Goal: Task Accomplishment & Management: Complete application form

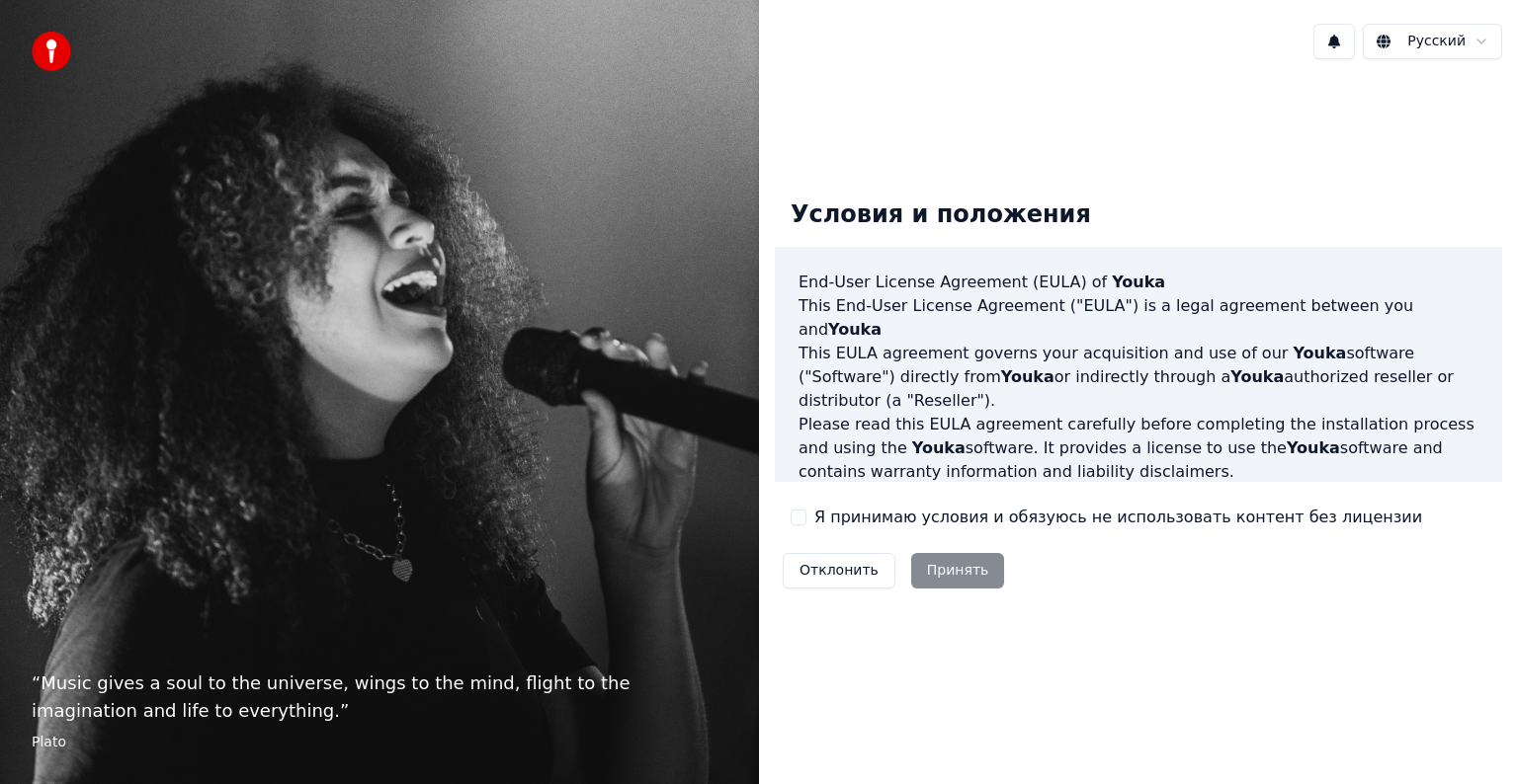
click at [799, 513] on button "Я принимаю условия и обязуюсь не использовать контент без лицензии" at bounding box center [798, 517] width 16 height 16
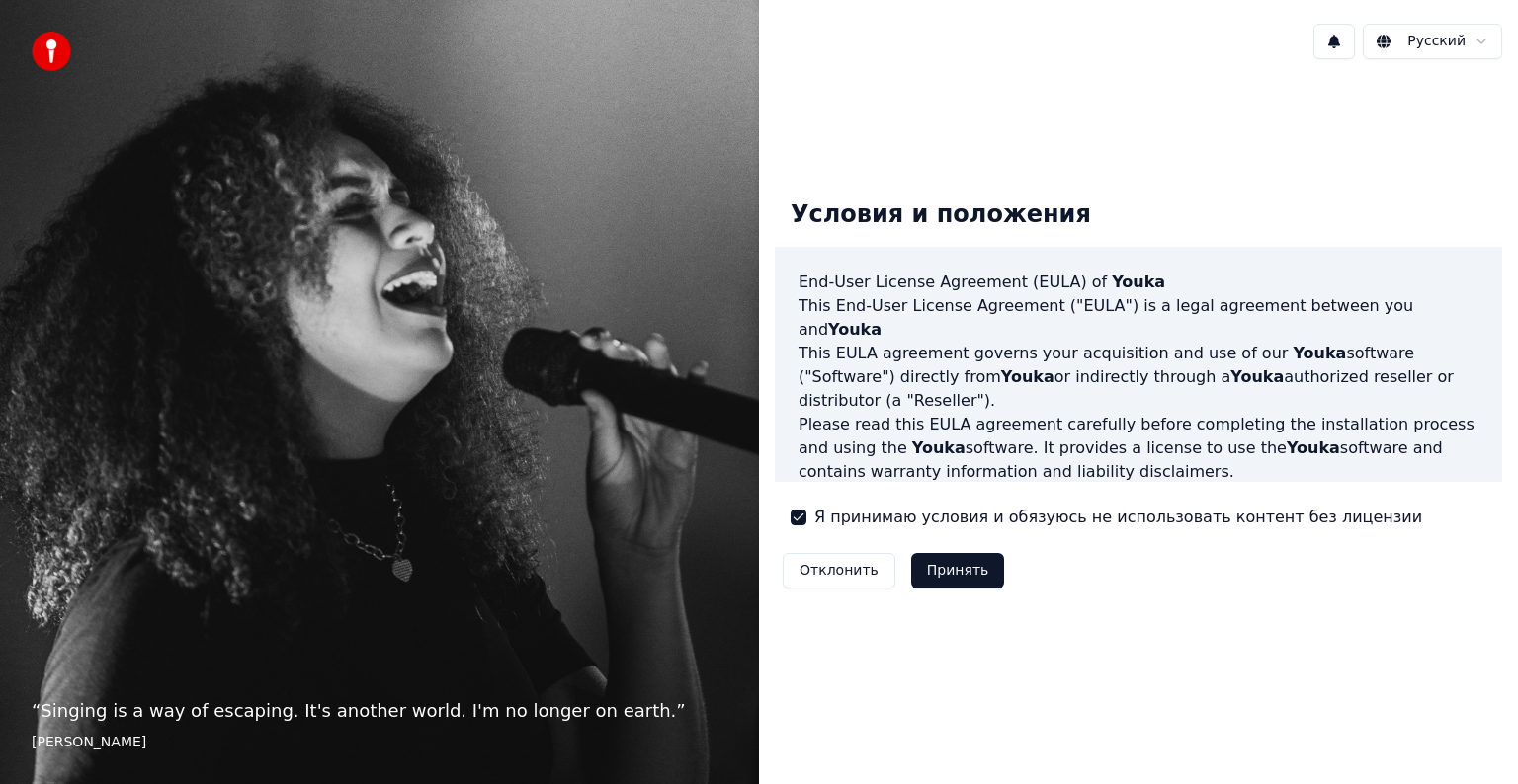
click at [960, 575] on button "Принять" at bounding box center [958, 571] width 94 height 36
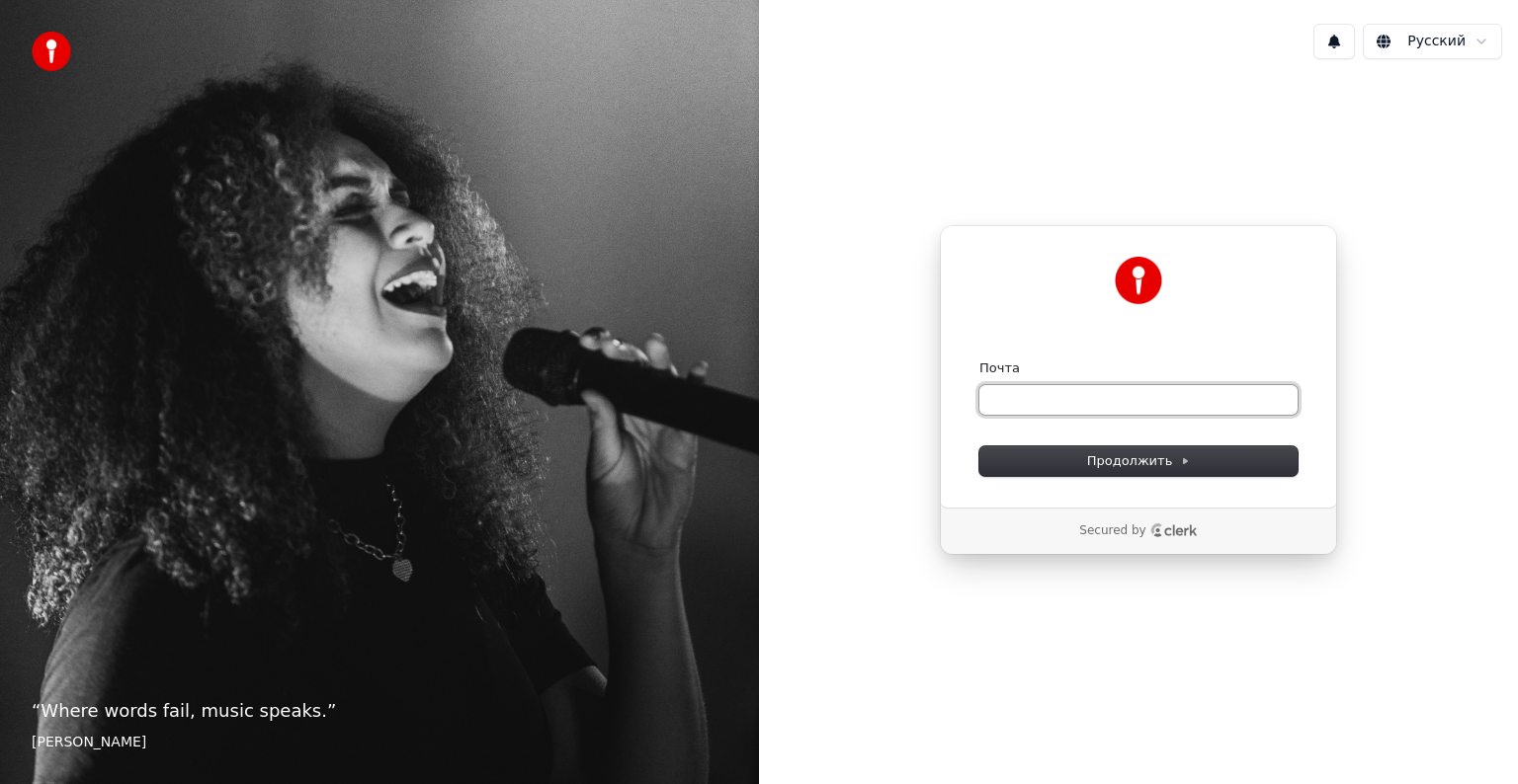
click at [1053, 387] on input "Почта" at bounding box center [1138, 400] width 318 height 30
click at [979, 359] on button "submit" at bounding box center [979, 359] width 0 height 0
type input "**********"
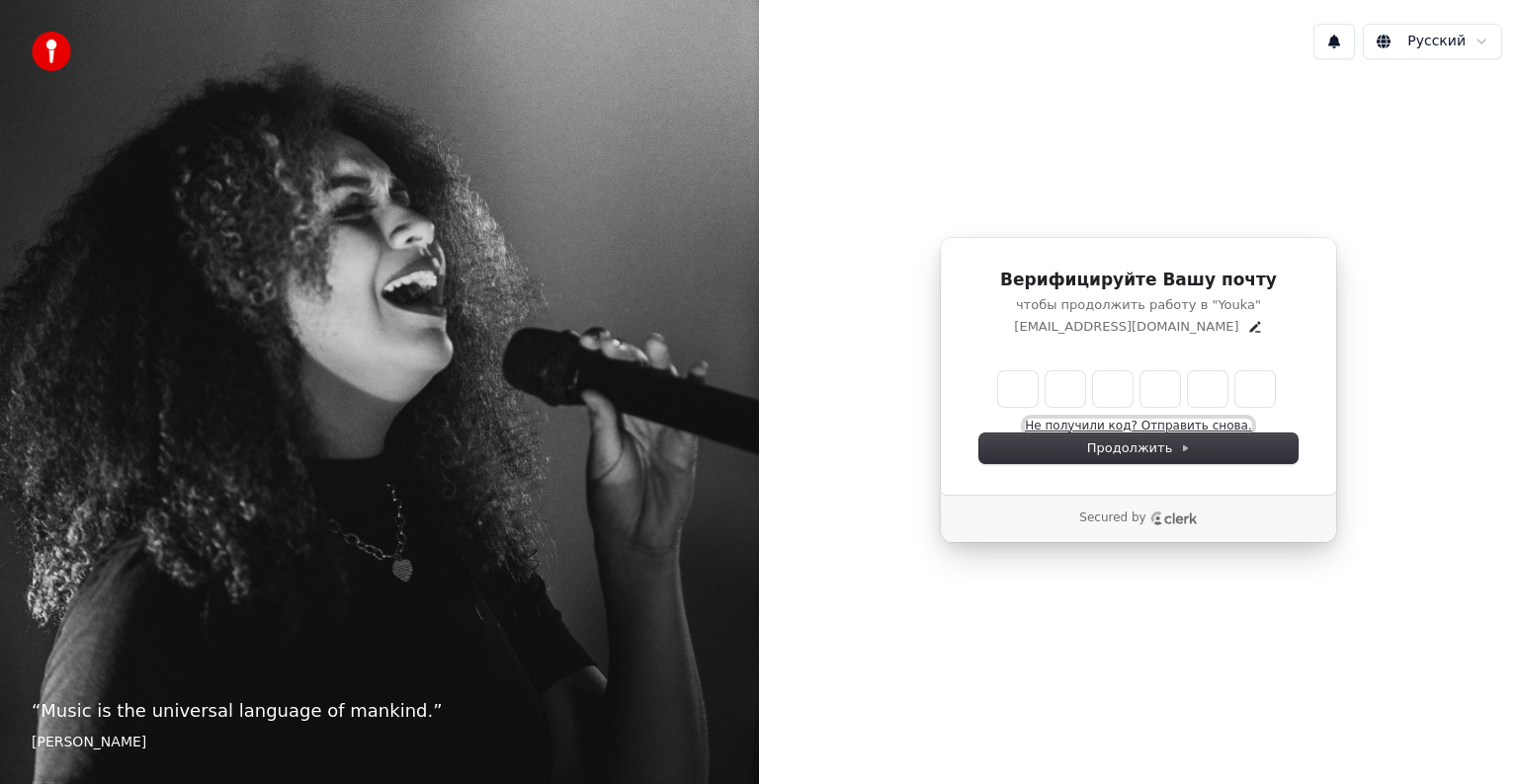
click at [1158, 420] on button "Не получили код? Отправить снова." at bounding box center [1138, 427] width 226 height 16
